Goal: Information Seeking & Learning: Learn about a topic

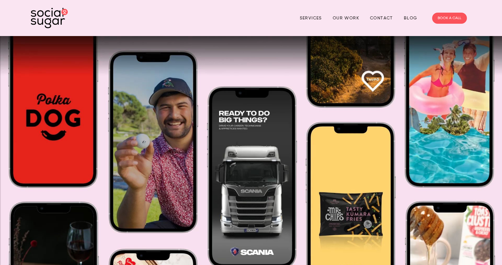
click at [341, 18] on link "Our Work" at bounding box center [346, 18] width 26 height 10
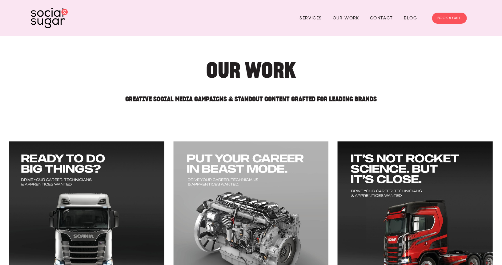
click at [85, 97] on h2 "Creative Social Media Campaigns & Standout Content Crafted for Leading Brands" at bounding box center [251, 96] width 381 height 12
